Goal: Task Accomplishment & Management: Use online tool/utility

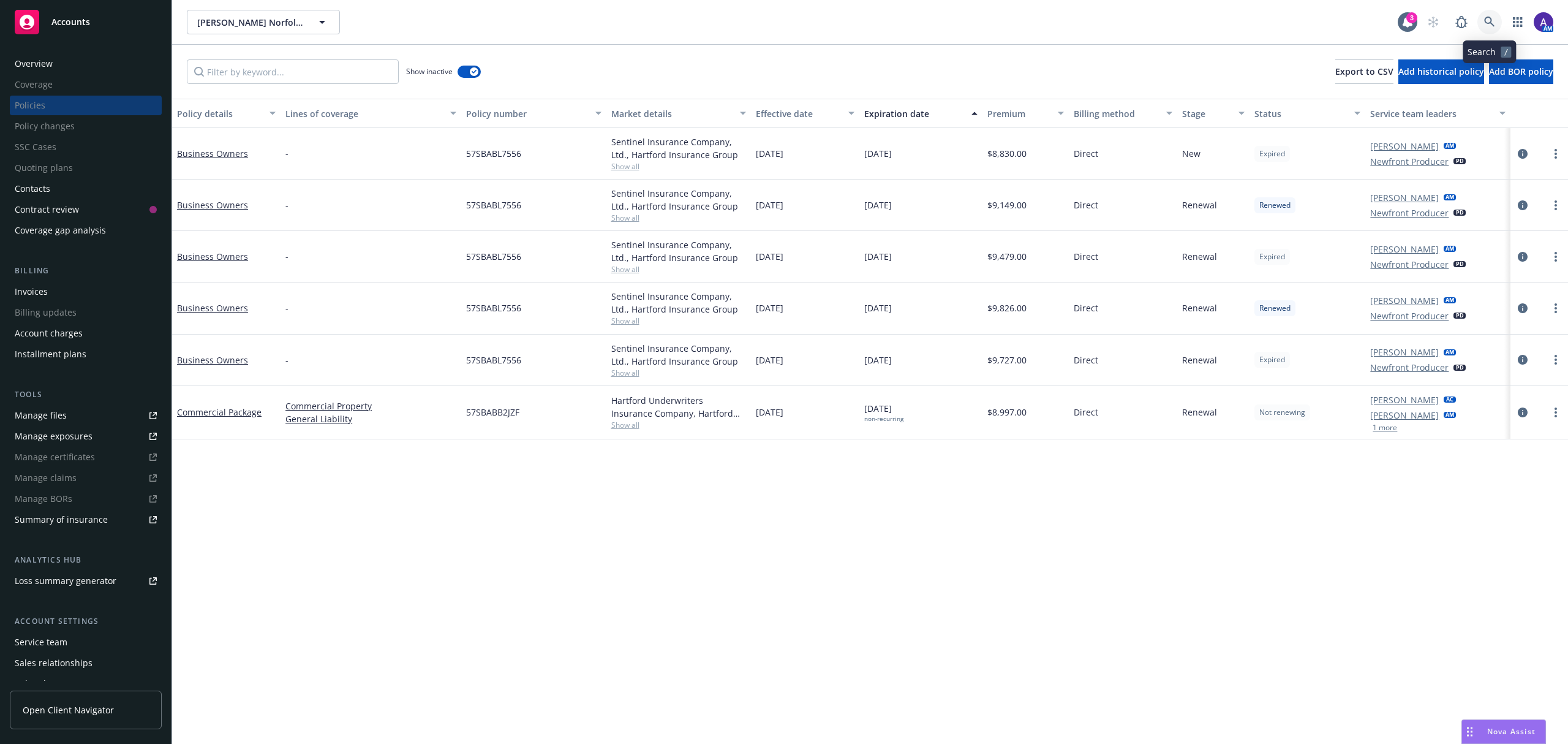
click at [1490, 28] on link at bounding box center [1489, 22] width 25 height 25
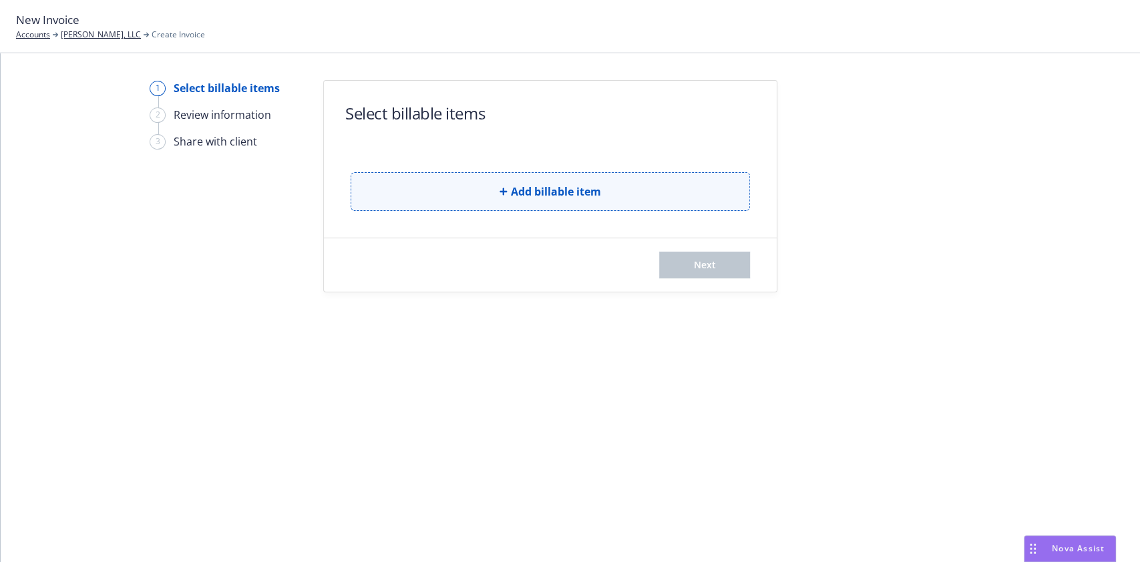
click at [571, 193] on span "Add billable item" at bounding box center [556, 192] width 90 height 16
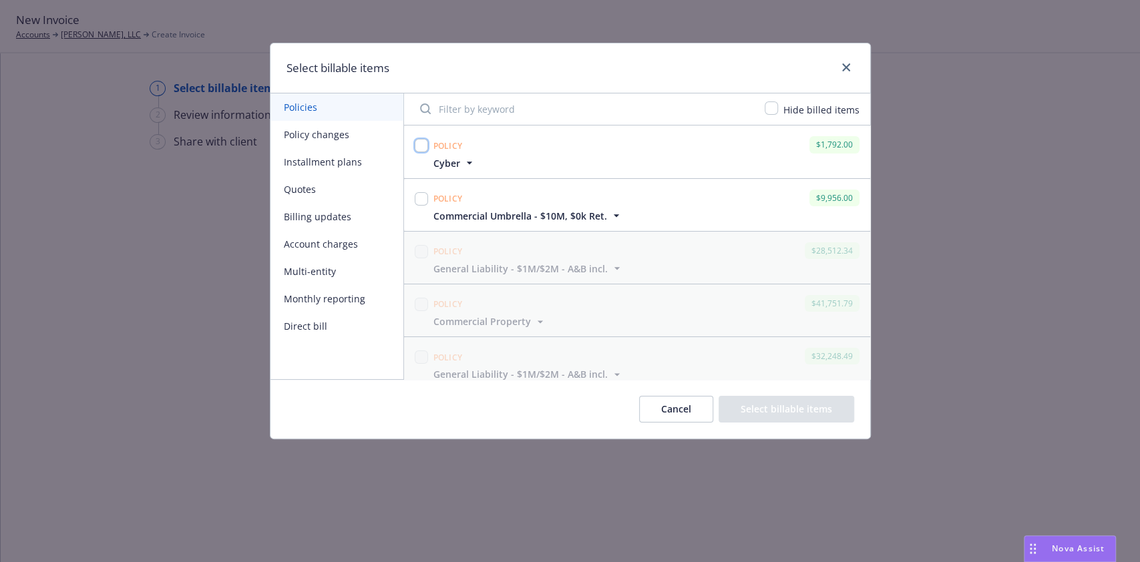
click at [420, 146] on input "checkbox" at bounding box center [421, 145] width 13 height 13
checkbox input "true"
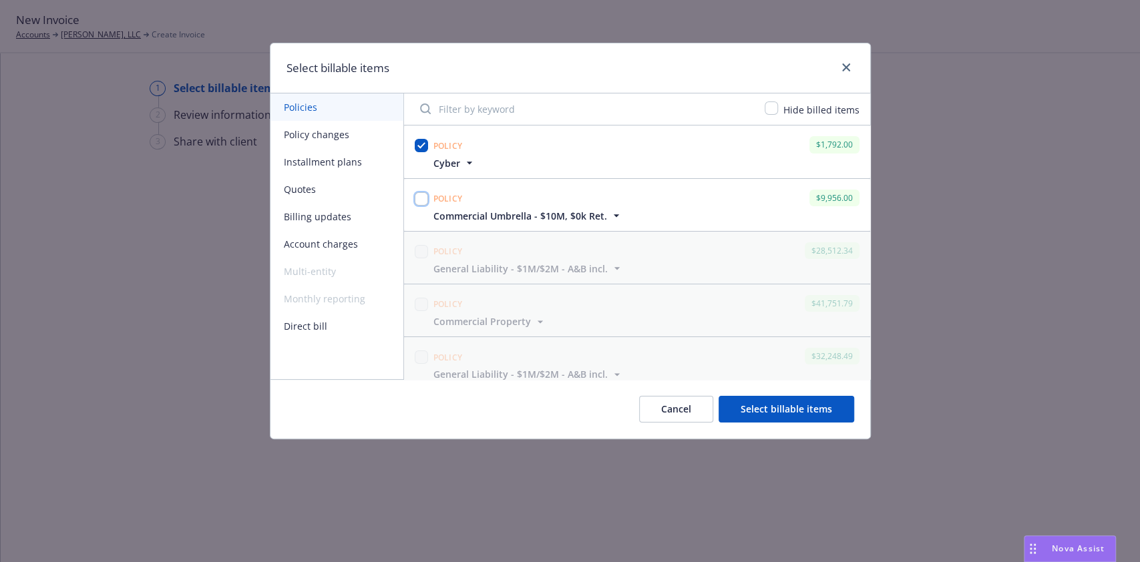
click at [419, 201] on input "checkbox" at bounding box center [421, 198] width 13 height 13
checkbox input "true"
click at [780, 407] on button "Select billable items" at bounding box center [787, 409] width 136 height 27
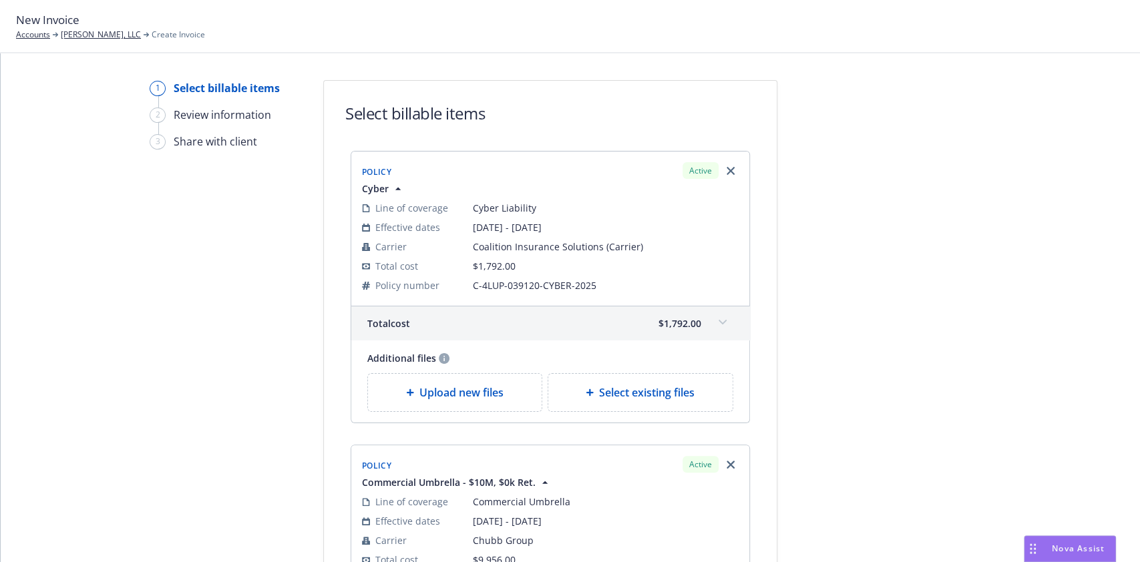
scroll to position [322, 0]
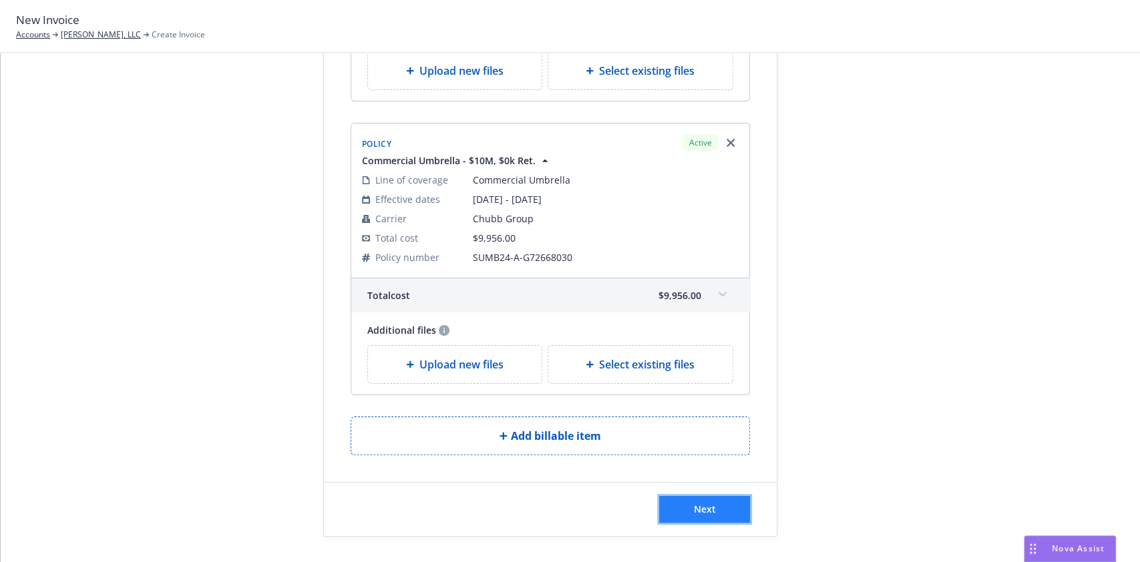
click at [716, 512] on button "Next" at bounding box center [704, 509] width 91 height 27
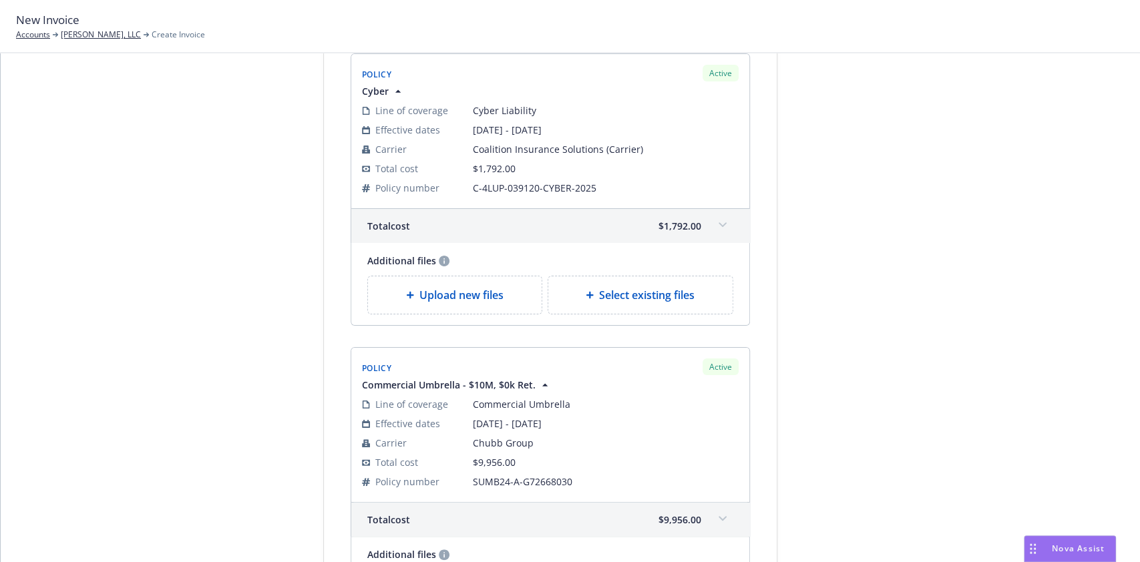
scroll to position [486, 0]
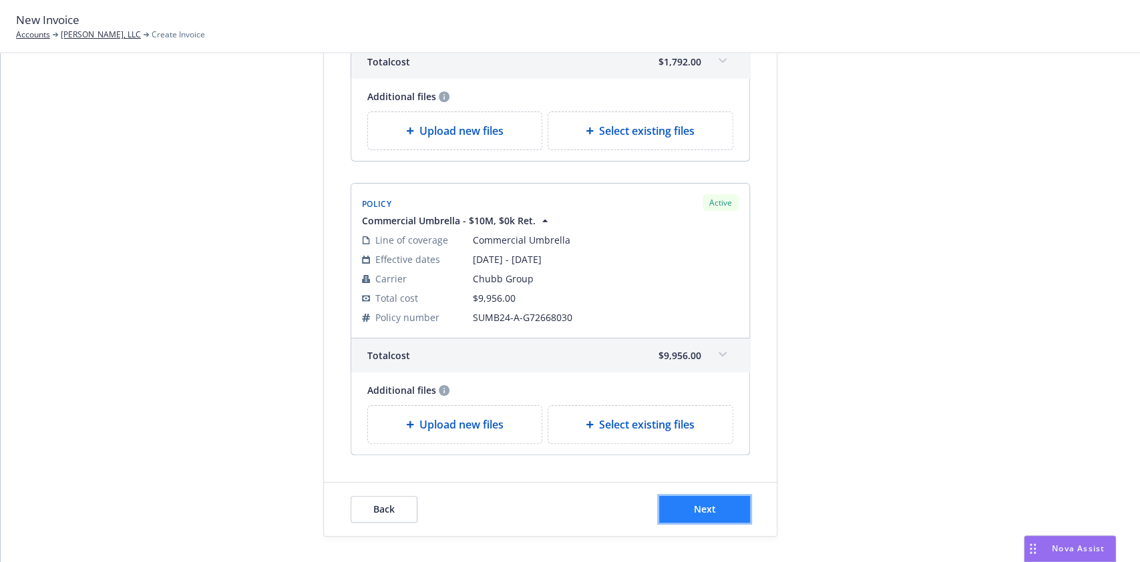
click at [702, 506] on span "Next" at bounding box center [705, 509] width 22 height 13
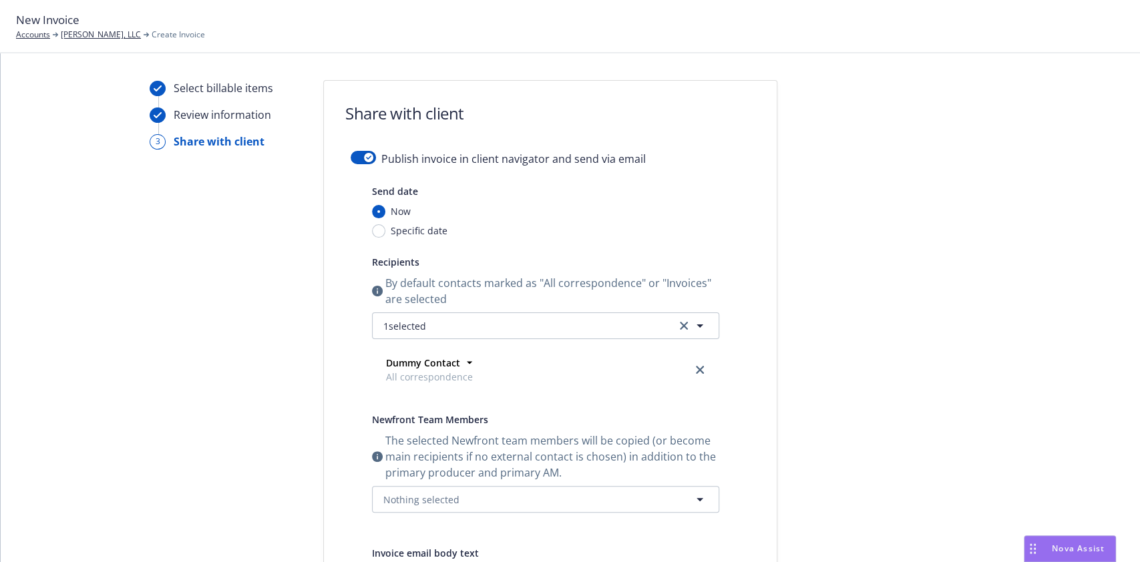
scroll to position [295, 0]
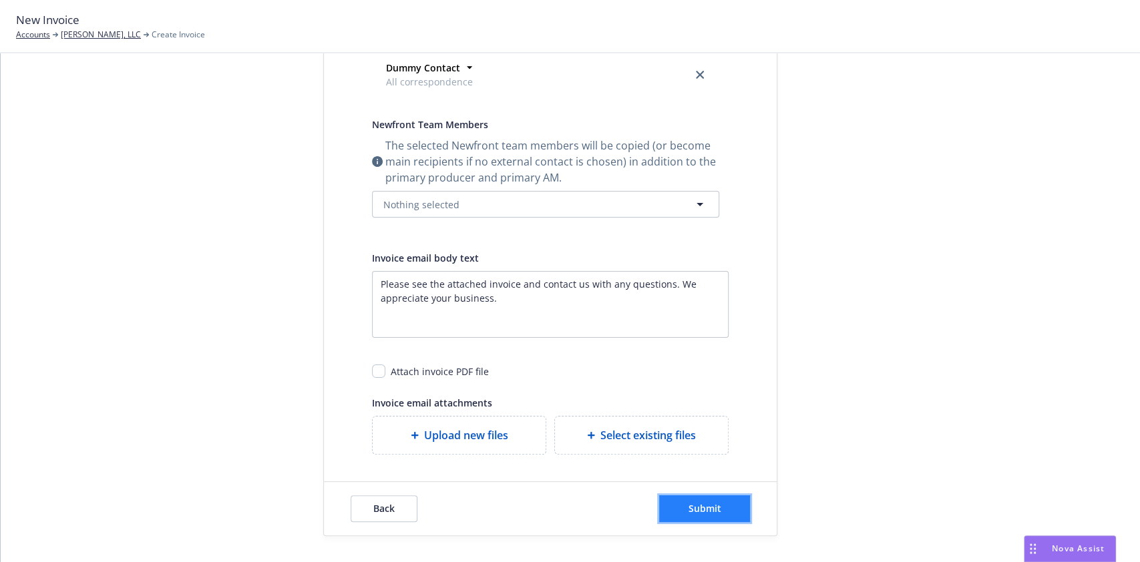
click at [693, 496] on button "Submit" at bounding box center [704, 509] width 91 height 27
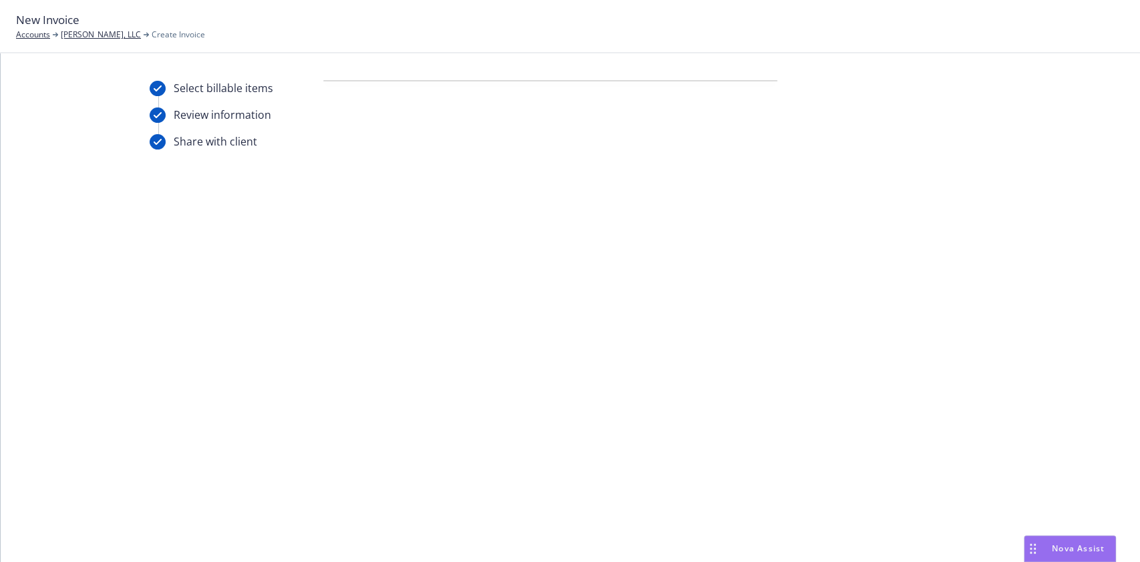
scroll to position [0, 0]
